Goal: Find specific page/section: Find specific page/section

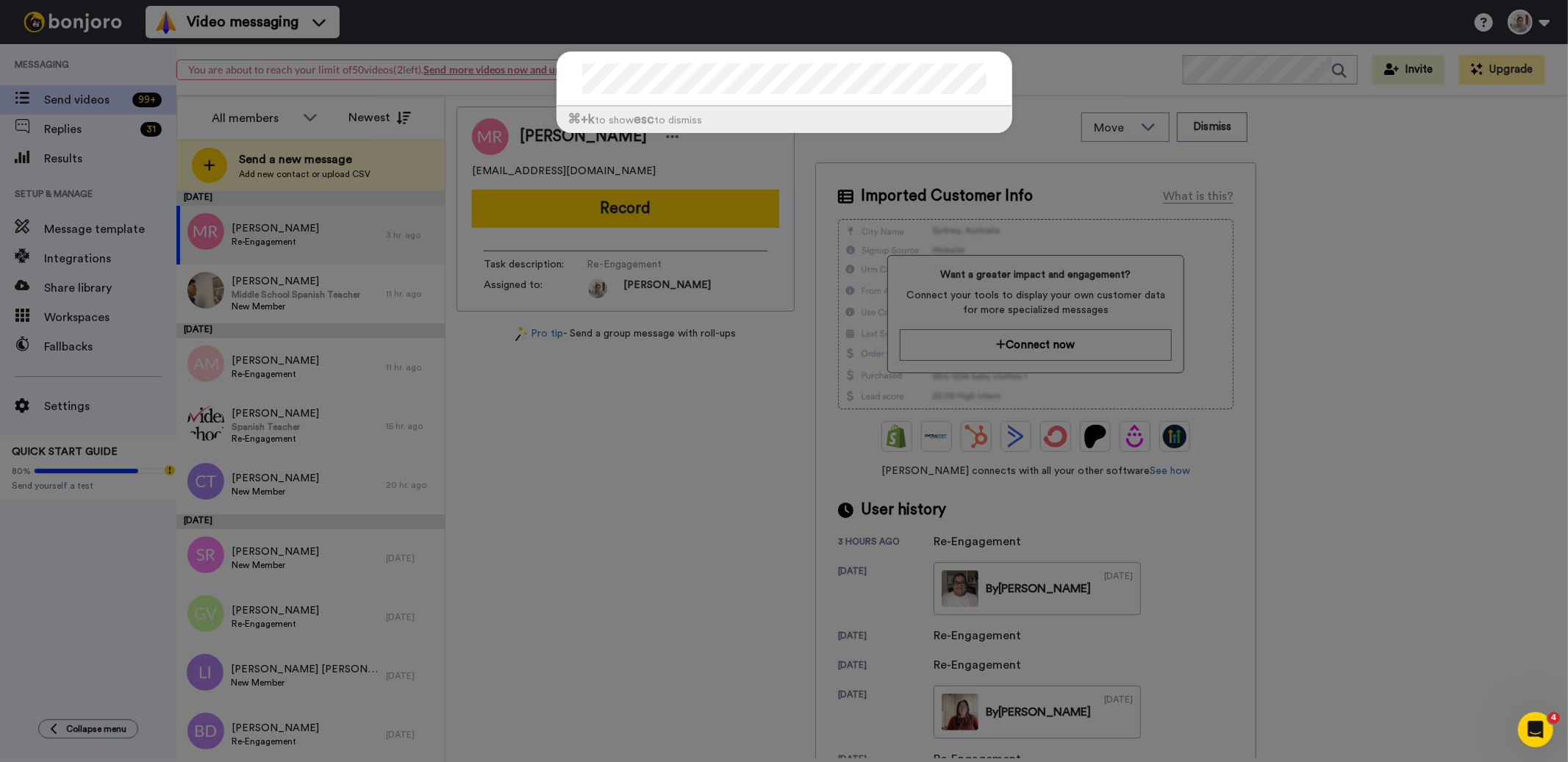
click at [660, 449] on div "⌘ +k to show esc to dismiss" at bounding box center [784, 381] width 1568 height 762
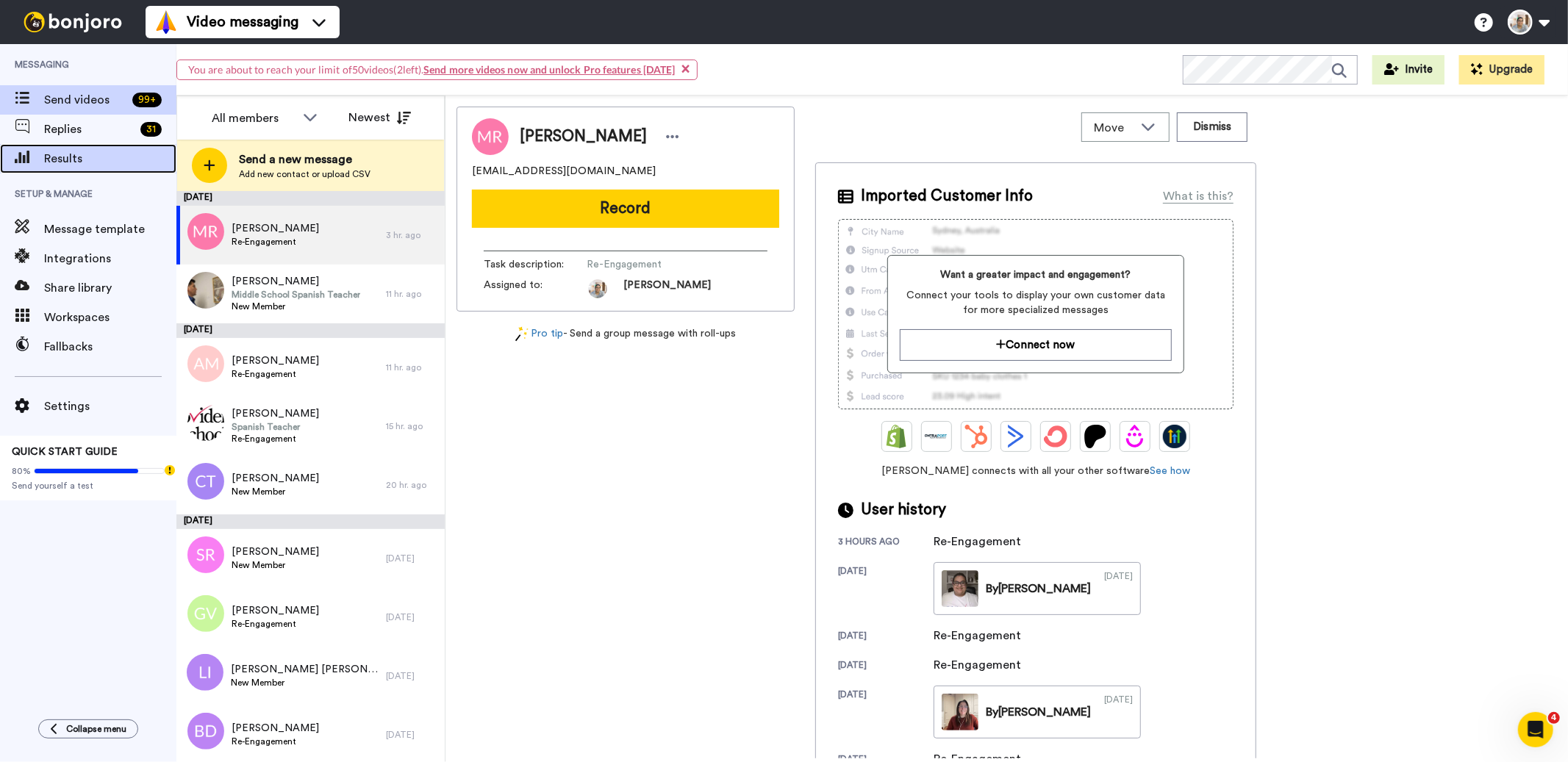
click at [92, 164] on span "Results" at bounding box center [110, 159] width 133 height 18
